Goal: Transaction & Acquisition: Purchase product/service

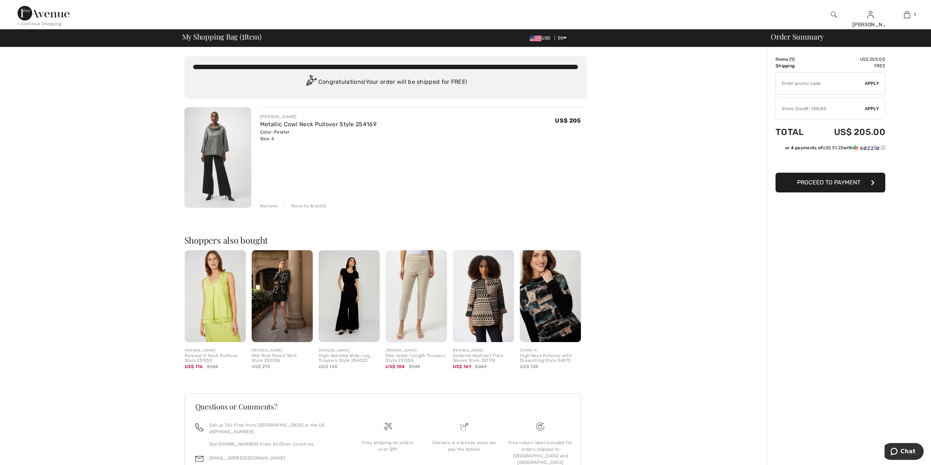
click at [848, 187] on button "Proceed to Payment" at bounding box center [830, 183] width 110 height 20
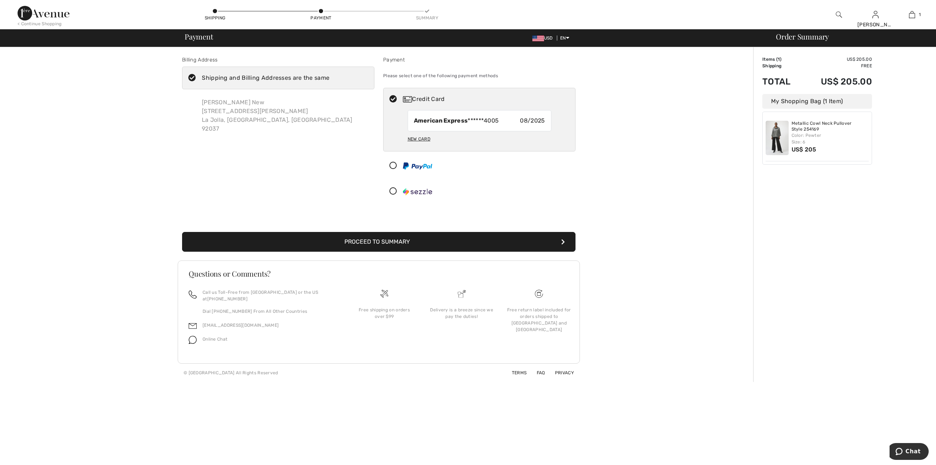
click at [410, 241] on button "Proceed to Summary" at bounding box center [378, 242] width 393 height 20
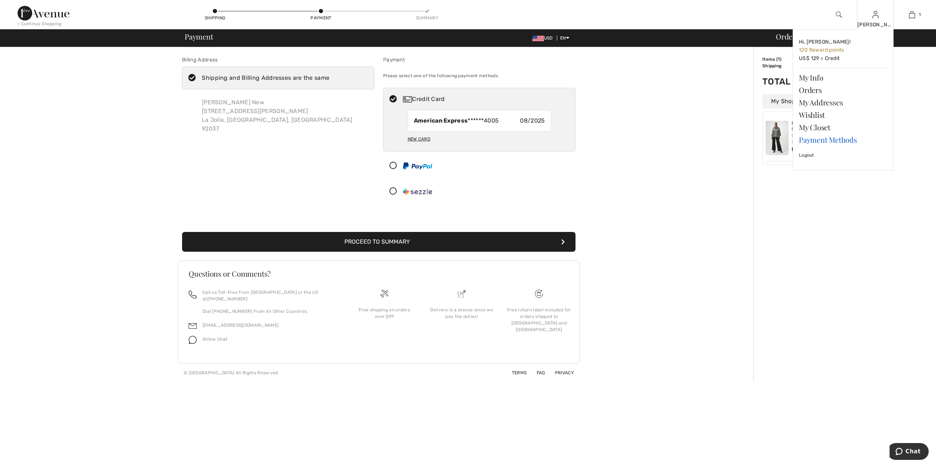
click at [820, 140] on link "Payment Methods" at bounding box center [843, 139] width 89 height 12
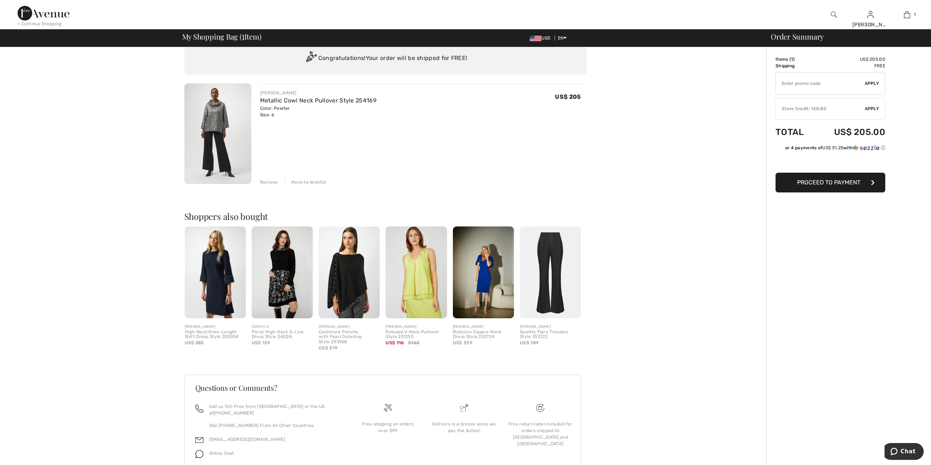
scroll to position [43, 0]
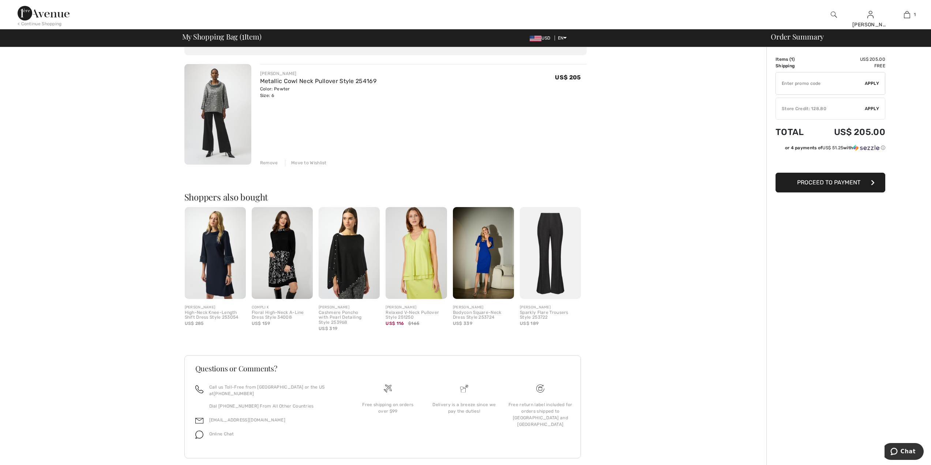
click at [871, 110] on span "Apply" at bounding box center [872, 108] width 15 height 7
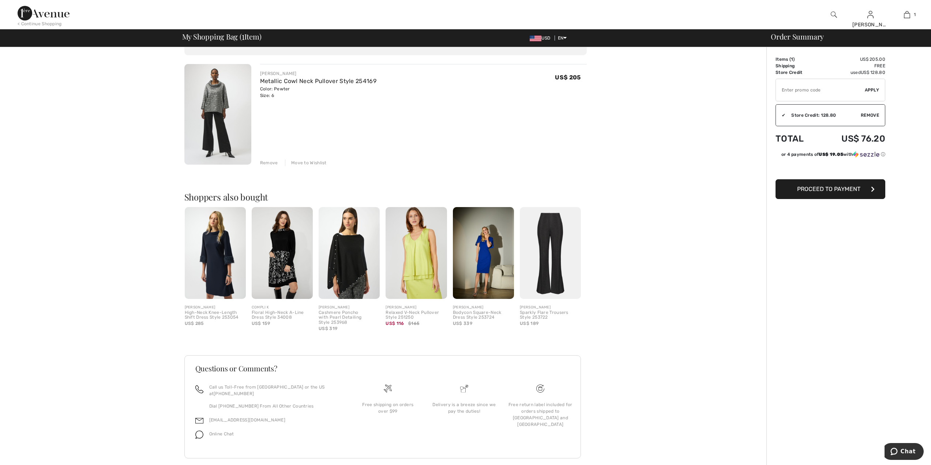
click at [833, 187] on span "Proceed to Payment" at bounding box center [828, 188] width 63 height 7
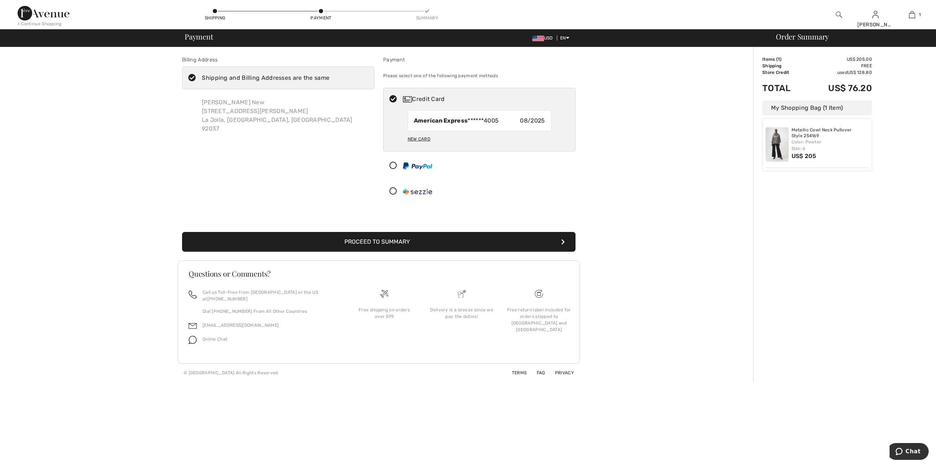
click at [411, 237] on button "Proceed to Summary" at bounding box center [378, 242] width 393 height 20
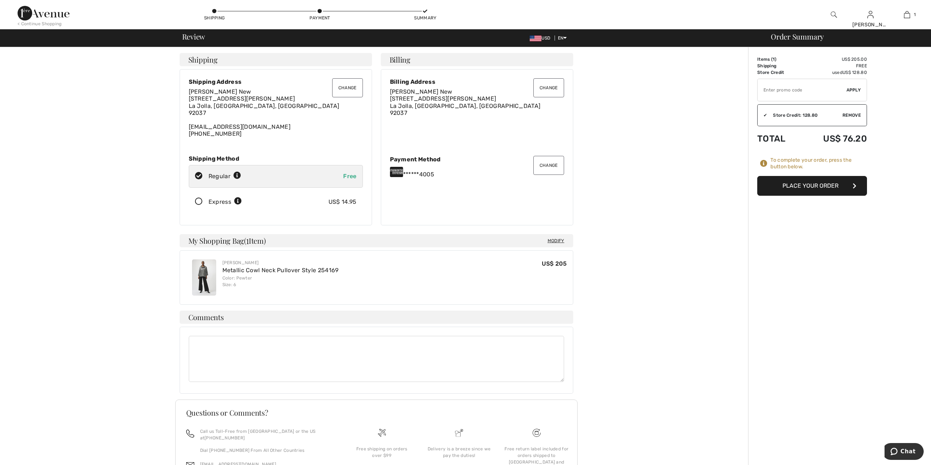
click at [548, 91] on button "Change" at bounding box center [548, 87] width 31 height 19
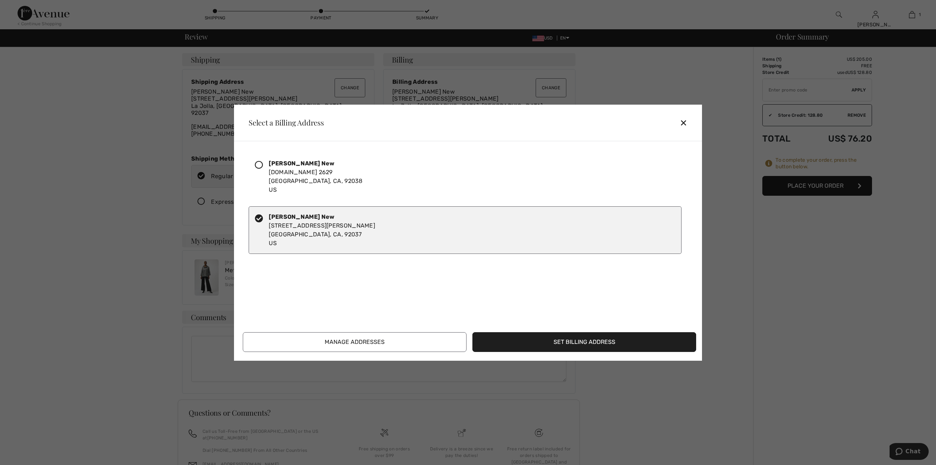
click at [262, 165] on icon at bounding box center [259, 165] width 8 height 8
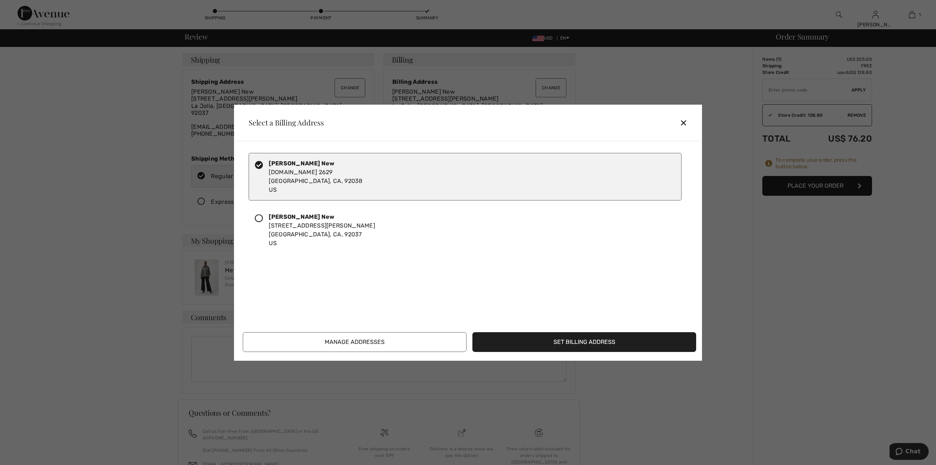
click at [578, 341] on button "Set Billing Address" at bounding box center [584, 342] width 224 height 20
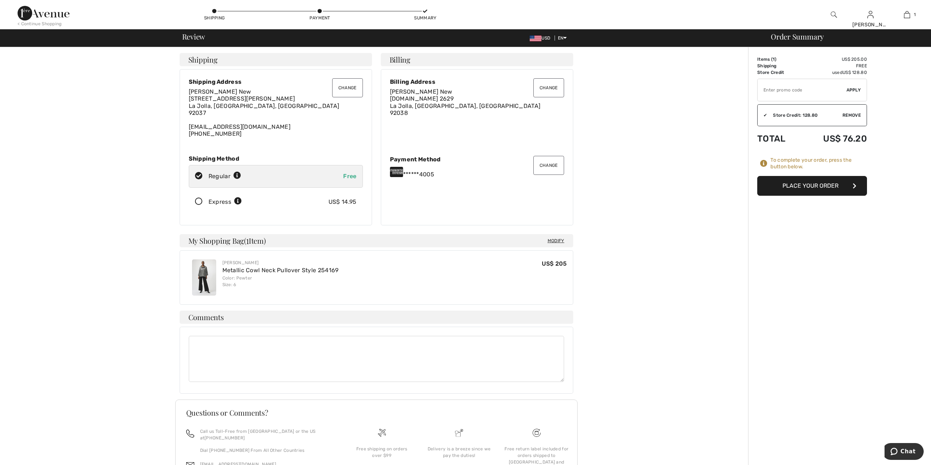
click at [815, 185] on button "Place Your Order" at bounding box center [812, 186] width 110 height 20
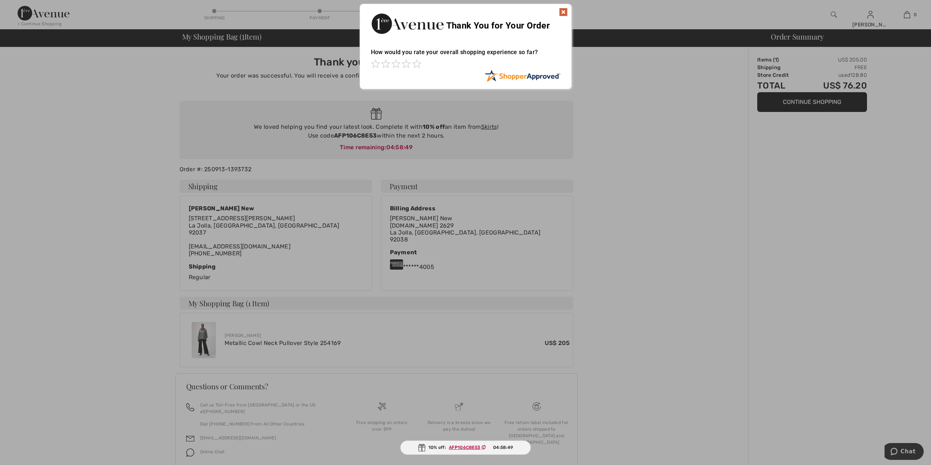
click at [563, 9] on img at bounding box center [563, 12] width 9 height 9
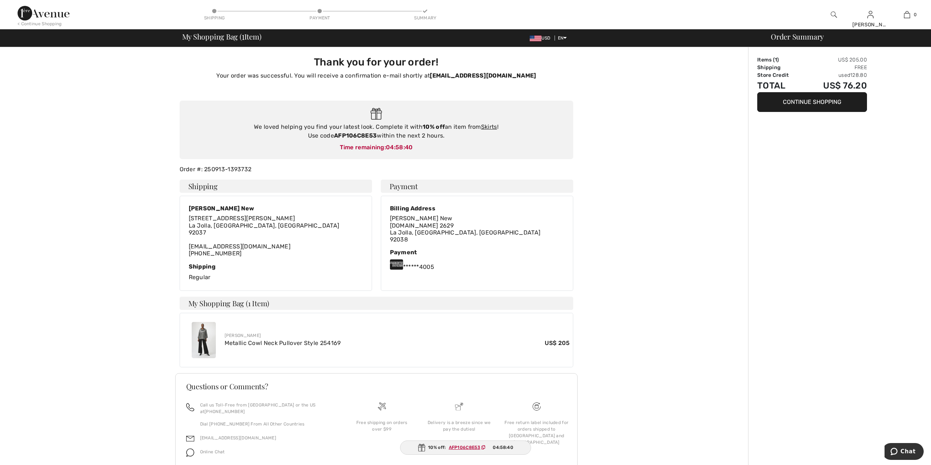
scroll to position [23, 0]
